Goal: Task Accomplishment & Management: Complete application form

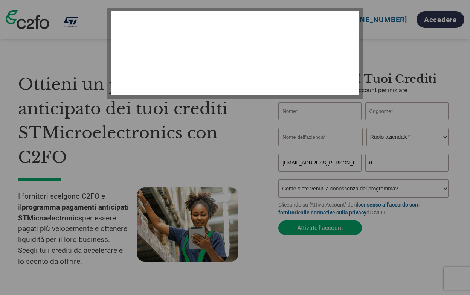
select select "it-IT"
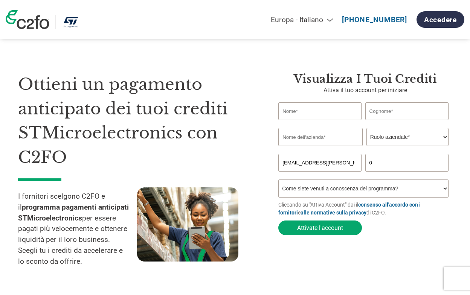
scroll to position [14, 0]
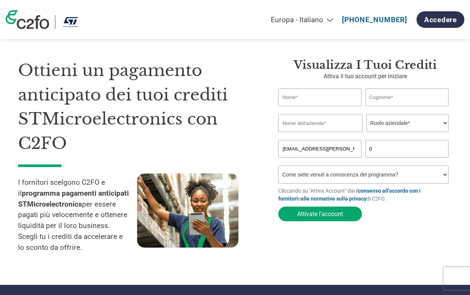
click at [312, 93] on input "text" at bounding box center [320, 98] width 83 height 18
type input "ALESSANDRO FRANCESCO"
type input "GIUDICE"
type input "algiudice@yahoo.com"
type input "3357552003"
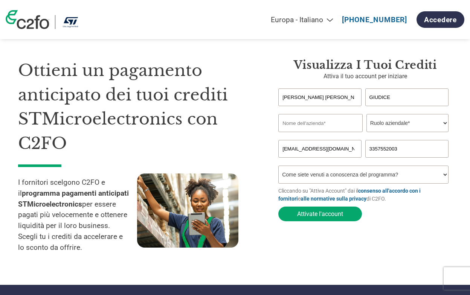
drag, startPoint x: 335, startPoint y: 150, endPoint x: 260, endPoint y: 150, distance: 74.6
click at [260, 150] on div "Ottieni un pagamento anticipato dei tuoi crediti STMicroelectronics con C2FO I …" at bounding box center [235, 144] width 434 height 233
type input "giudice.alessandro@merimp.com"
click at [375, 124] on select "Ruolo aziendale* CFO Controllore finanziario Gestore crediti Direttore finanzia…" at bounding box center [408, 123] width 82 height 18
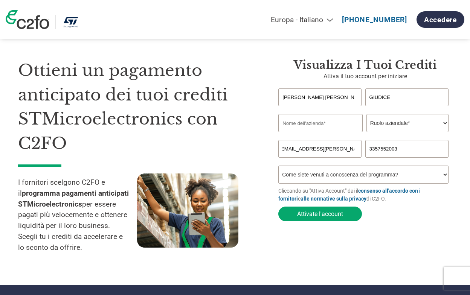
scroll to position [0, 0]
select select "CFO"
click at [367, 115] on select "Ruolo aziendale* CFO Controllore finanziario Gestore crediti Direttore finanzia…" at bounding box center [408, 123] width 82 height 18
click at [318, 127] on input "text" at bounding box center [321, 123] width 84 height 18
type input "Meridionale Impianti SpA"
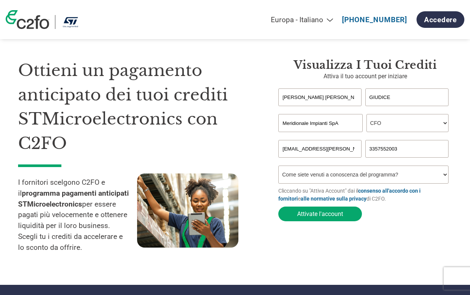
click at [361, 177] on select "Come siete venuti a conoscenza del programma? Abbiamo ricevuto una lettera Tram…" at bounding box center [364, 175] width 170 height 18
select select "Other"
click at [279, 168] on select "Come siete venuti a conoscenza del programma? Abbiamo ricevuto una lettera Tram…" at bounding box center [364, 175] width 170 height 18
click at [324, 213] on button "Attivate l'account" at bounding box center [321, 214] width 84 height 15
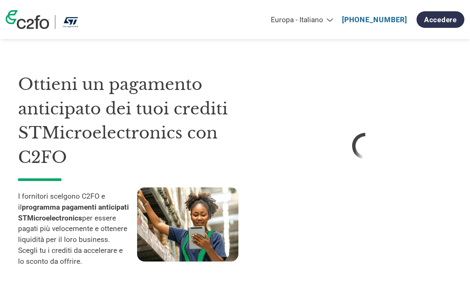
select select "it-IT"
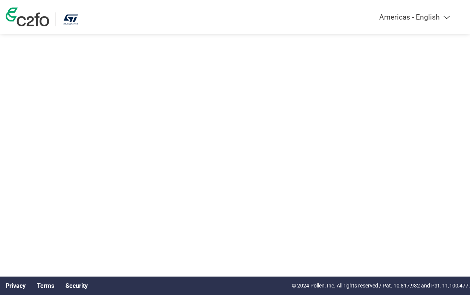
select select "en-[GEOGRAPHIC_DATA]"
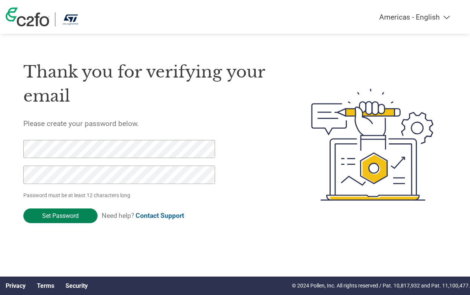
click at [46, 216] on input "Set Password" at bounding box center [60, 216] width 74 height 15
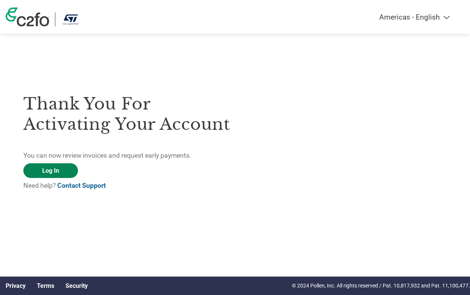
click at [70, 177] on link "Log In" at bounding box center [50, 171] width 55 height 15
